Goal: Task Accomplishment & Management: Use online tool/utility

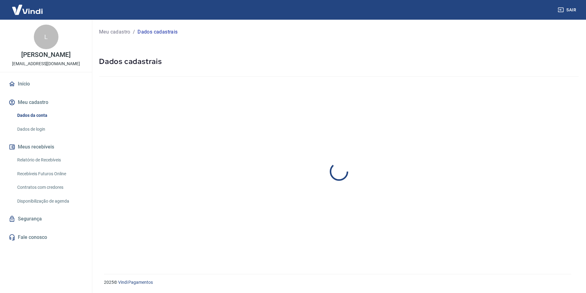
select select "SP"
select select "business"
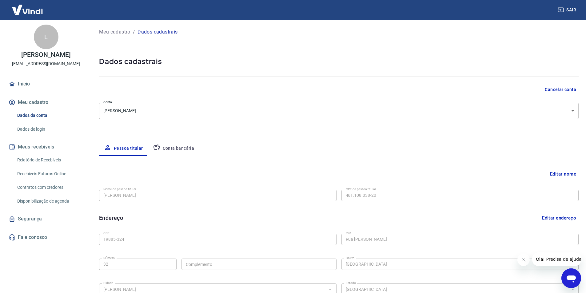
click at [42, 160] on link "Relatório de Recebíveis" at bounding box center [50, 160] width 70 height 13
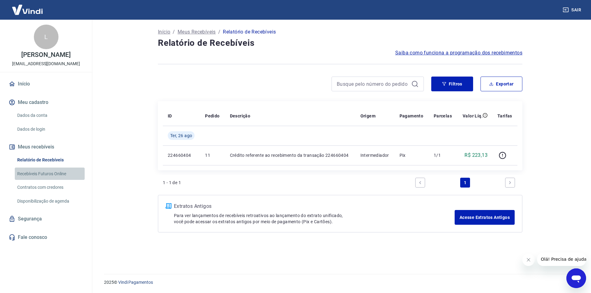
click at [47, 176] on link "Recebíveis Futuros Online" at bounding box center [50, 174] width 70 height 13
click at [48, 159] on link "Relatório de Recebíveis" at bounding box center [50, 160] width 70 height 13
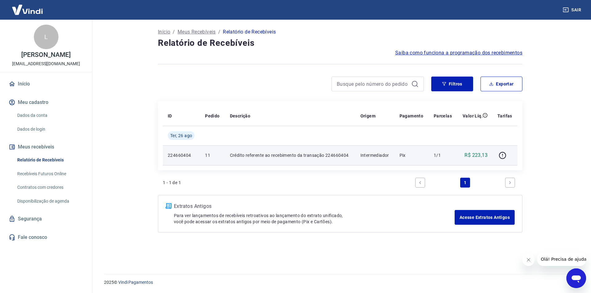
click at [196, 153] on td "224660404" at bounding box center [181, 156] width 37 height 20
click at [224, 156] on td "11" at bounding box center [212, 156] width 25 height 20
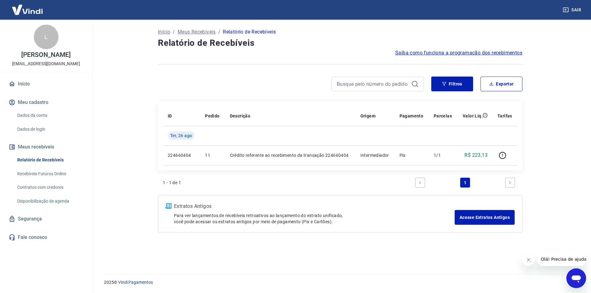
click at [54, 172] on link "Recebíveis Futuros Online" at bounding box center [50, 174] width 70 height 13
click at [51, 81] on link "Início" at bounding box center [45, 84] width 77 height 14
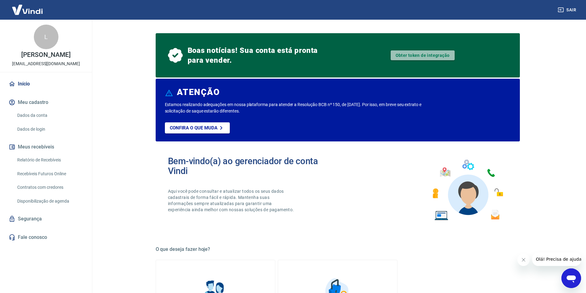
click at [413, 57] on link "Obter token de integração" at bounding box center [423, 55] width 64 height 10
drag, startPoint x: 66, startPoint y: 211, endPoint x: 57, endPoint y: 221, distance: 13.7
click at [58, 221] on div "Início Meu cadastro Dados da conta Dados de login Meus recebíveis Relatório de …" at bounding box center [46, 160] width 92 height 167
